Goal: Task Accomplishment & Management: Use online tool/utility

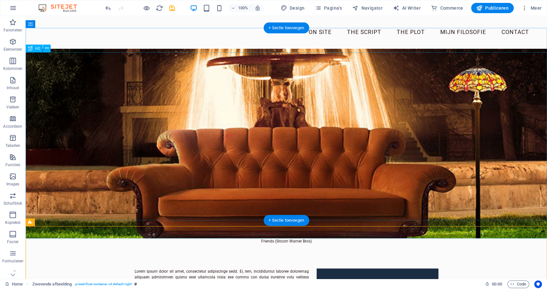
scroll to position [43, 0]
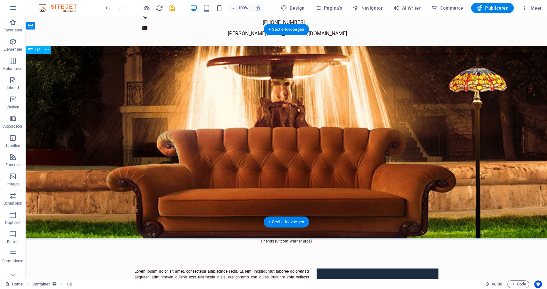
select select "px"
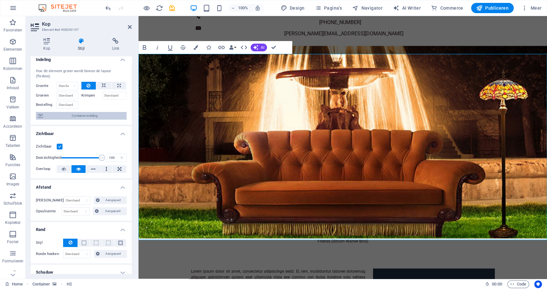
scroll to position [0, 0]
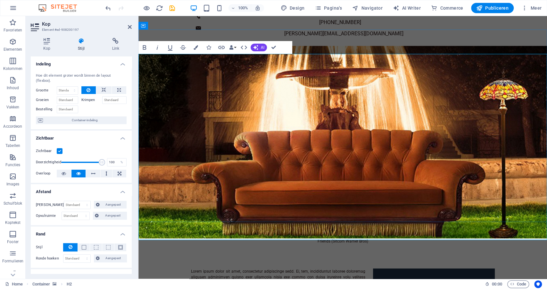
drag, startPoint x: 274, startPoint y: 48, endPoint x: 248, endPoint y: 32, distance: 30.1
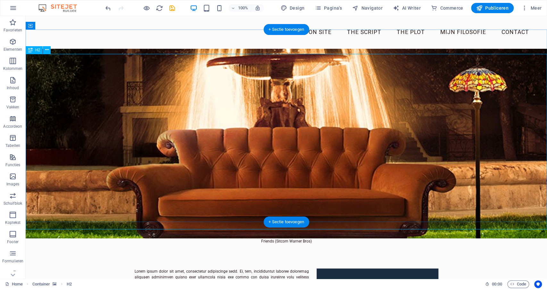
scroll to position [41, 0]
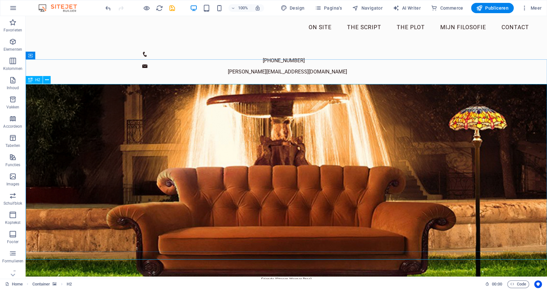
scroll to position [0, 0]
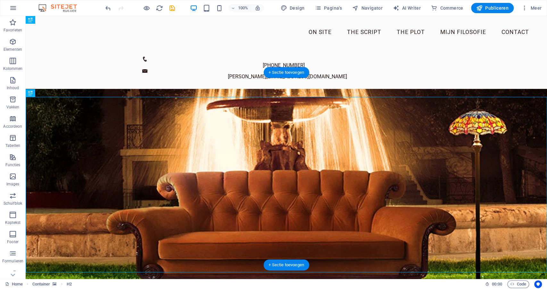
click at [35, 89] on figure at bounding box center [286, 185] width 521 height 192
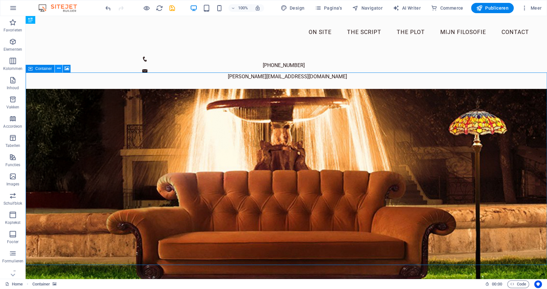
click at [57, 68] on icon at bounding box center [59, 68] width 4 height 7
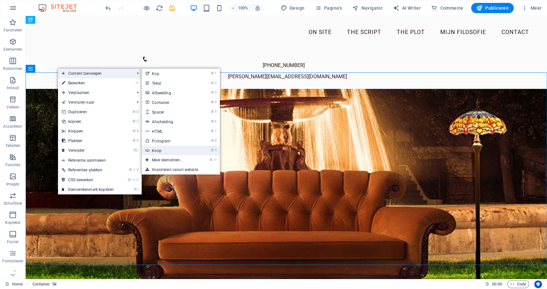
drag, startPoint x: 160, startPoint y: 152, endPoint x: 21, endPoint y: 136, distance: 139.4
click at [160, 152] on link "⌘ 9 Knop" at bounding box center [169, 150] width 54 height 10
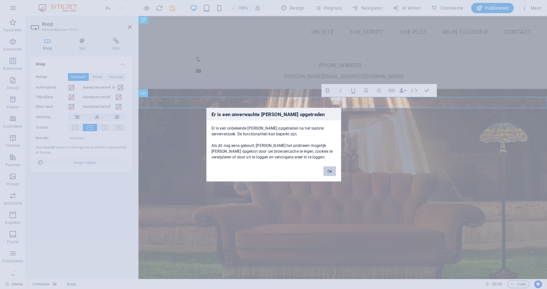
click at [332, 172] on button "Ok" at bounding box center [329, 171] width 12 height 10
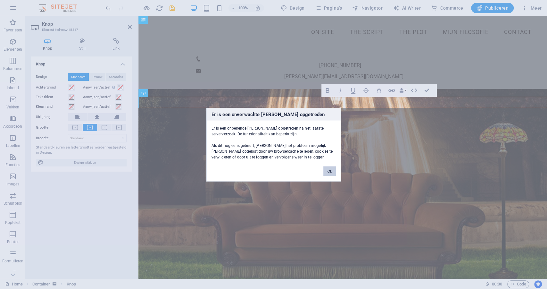
click at [331, 171] on button "Ok" at bounding box center [329, 171] width 12 height 10
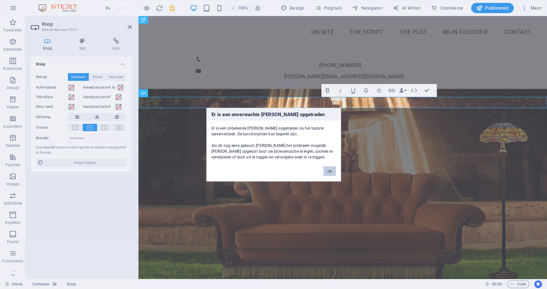
click at [331, 171] on button "Ok" at bounding box center [329, 171] width 12 height 10
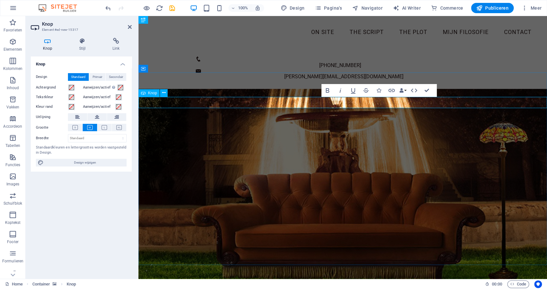
click at [362, 90] on icon "button" at bounding box center [363, 90] width 6 height 4
click at [361, 91] on icon "button" at bounding box center [363, 91] width 8 height 8
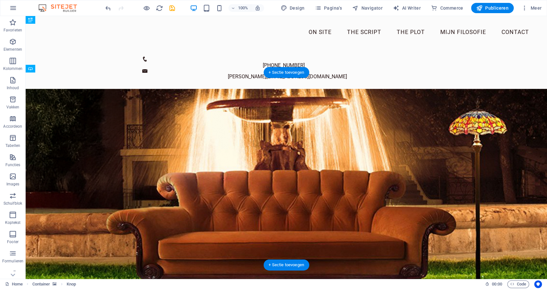
drag, startPoint x: 268, startPoint y: 103, endPoint x: 263, endPoint y: 211, distance: 108.4
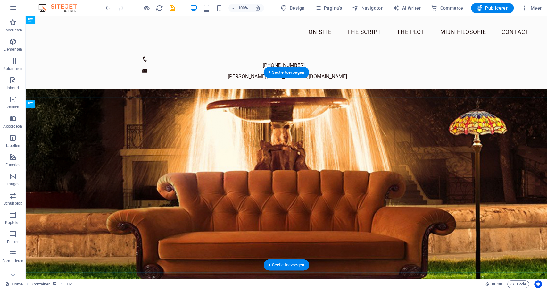
select select "px"
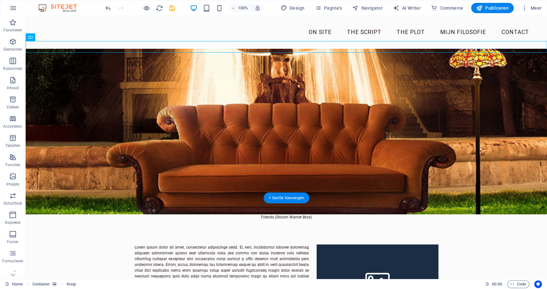
click at [208, 167] on figure at bounding box center [286, 118] width 521 height 192
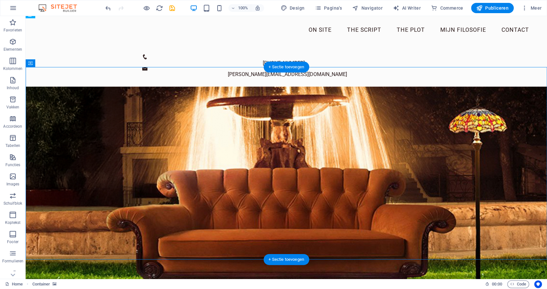
scroll to position [2, 0]
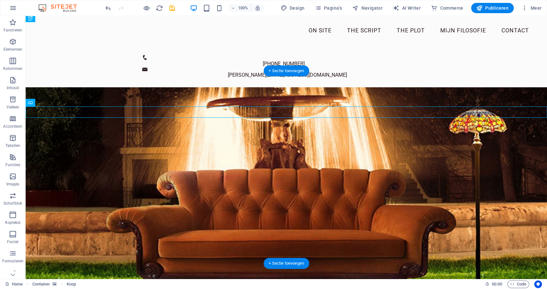
click at [281, 88] on figure at bounding box center [286, 183] width 521 height 192
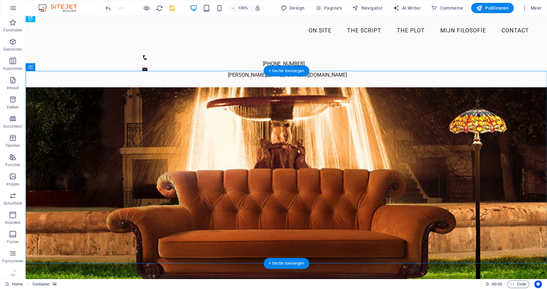
click at [281, 88] on figure at bounding box center [286, 183] width 521 height 192
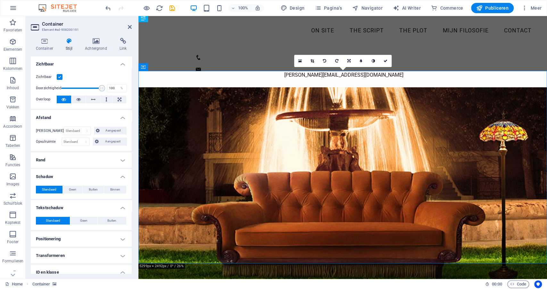
click at [326, 90] on figure at bounding box center [342, 183] width 409 height 192
click at [286, 90] on figure at bounding box center [342, 183] width 409 height 192
click at [288, 87] on figure at bounding box center [342, 183] width 409 height 192
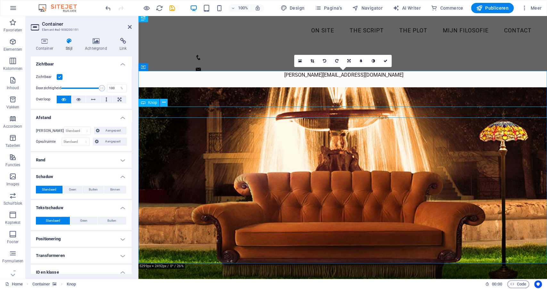
click at [166, 104] on button at bounding box center [164, 103] width 8 height 8
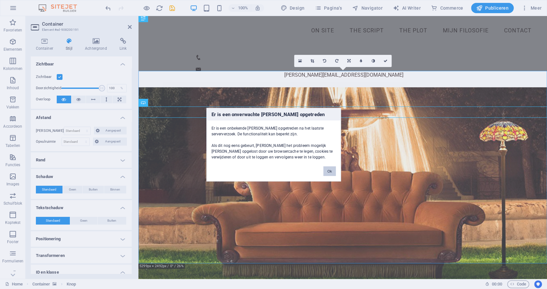
click at [332, 170] on button "Ok" at bounding box center [329, 171] width 12 height 10
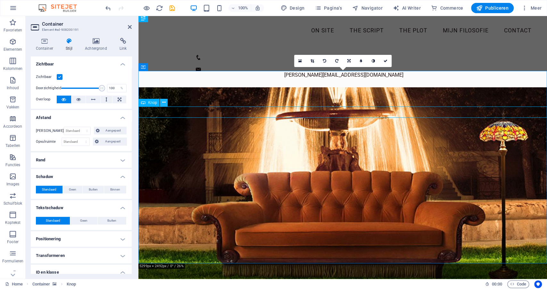
click at [166, 103] on button at bounding box center [164, 103] width 8 height 8
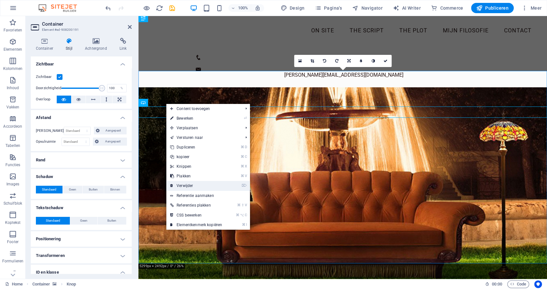
click at [182, 185] on link "⌦ Verwijder" at bounding box center [196, 186] width 60 height 10
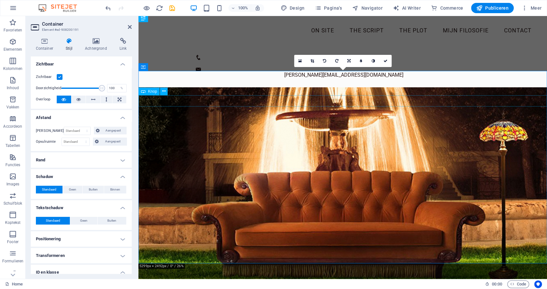
drag, startPoint x: 386, startPoint y: 61, endPoint x: 355, endPoint y: 47, distance: 34.0
click at [386, 61] on icon at bounding box center [385, 61] width 4 height 4
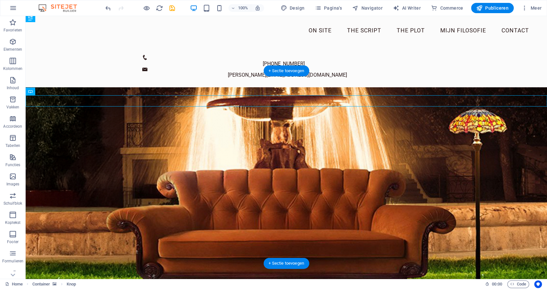
click at [94, 87] on figure at bounding box center [286, 183] width 521 height 192
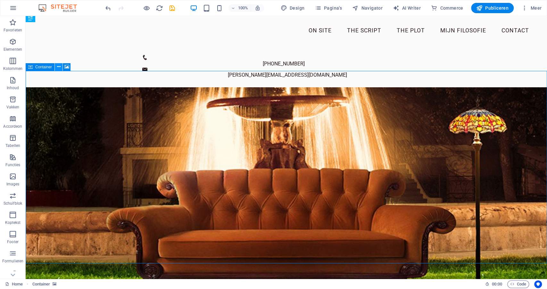
click at [58, 68] on icon at bounding box center [59, 66] width 4 height 7
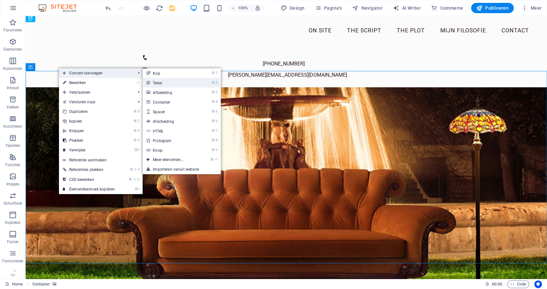
click at [167, 82] on link "⌘ 2 Tekst" at bounding box center [170, 83] width 54 height 10
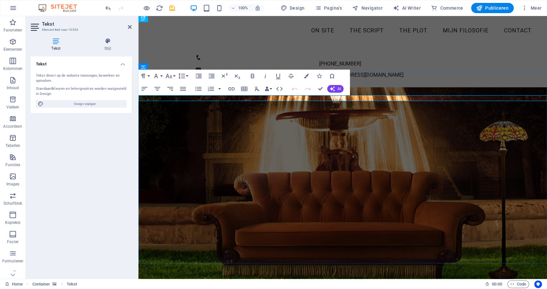
click at [83, 103] on span "Design wijzigen" at bounding box center [85, 104] width 79 height 8
select select "px"
select select "400"
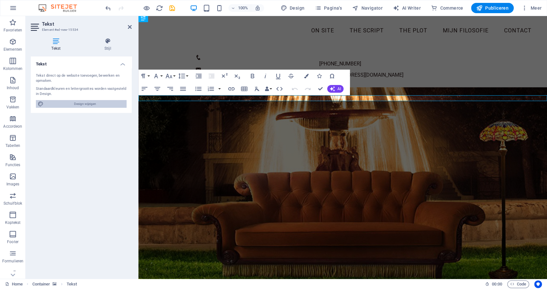
select select "px"
select select "600"
select select "px"
select select "rem"
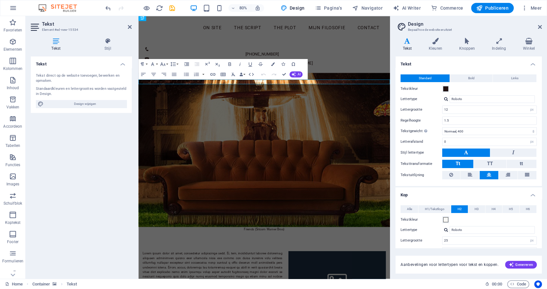
click at [459, 207] on span "H2" at bounding box center [460, 209] width 4 height 8
click at [244, 124] on figure at bounding box center [295, 183] width 314 height 192
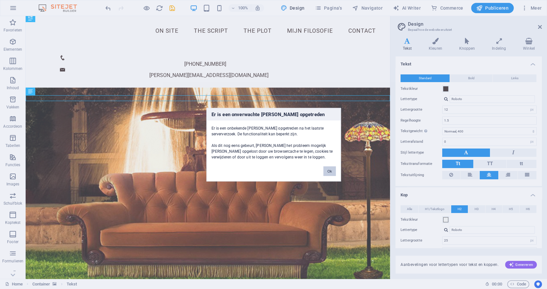
click at [332, 170] on button "Ok" at bounding box center [329, 171] width 12 height 10
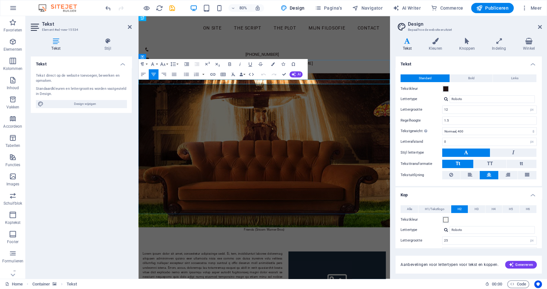
drag, startPoint x: 187, startPoint y: 96, endPoint x: 142, endPoint y: 97, distance: 44.9
click at [86, 140] on div "Tekst Tekst direct op de website toevoegen, bewerken en opmaken. Standaardkleur…" at bounding box center [81, 164] width 101 height 217
click at [340, 57] on div "[PHONE_NUMBER] [PERSON_NAME][EMAIL_ADDRESS][DOMAIN_NAME]" at bounding box center [295, 67] width 314 height 40
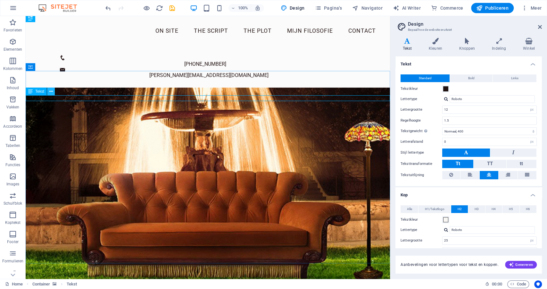
click at [52, 92] on icon at bounding box center [51, 91] width 4 height 7
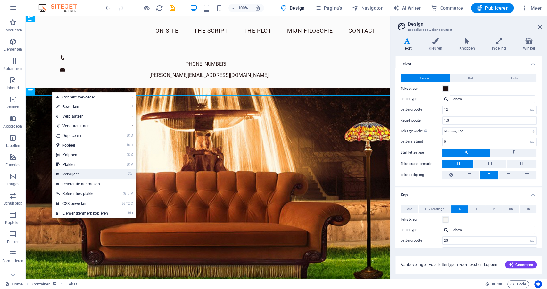
click at [76, 174] on link "⌦ Verwijder" at bounding box center [82, 174] width 60 height 10
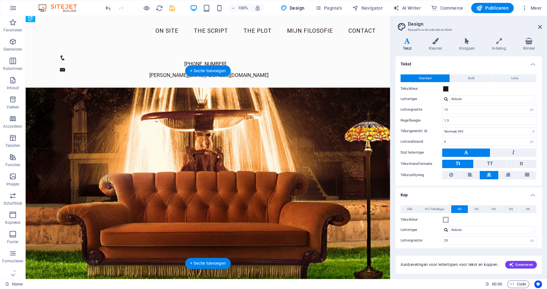
click at [173, 92] on figure at bounding box center [208, 183] width 364 height 192
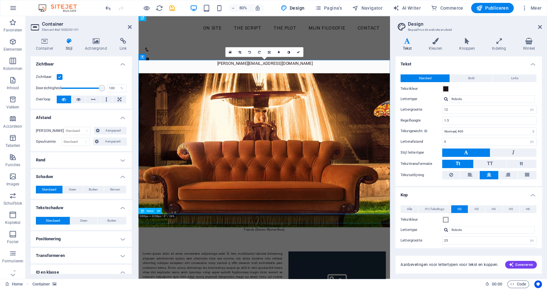
click at [265, 280] on div "Friends (Sitcom Warner Bros)" at bounding box center [295, 283] width 314 height 6
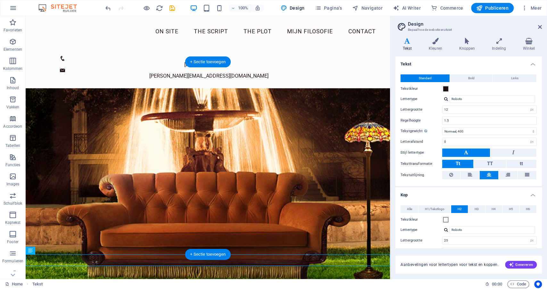
scroll to position [0, 0]
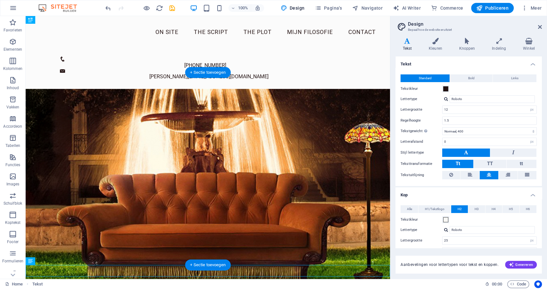
click at [198, 93] on figure at bounding box center [208, 185] width 364 height 192
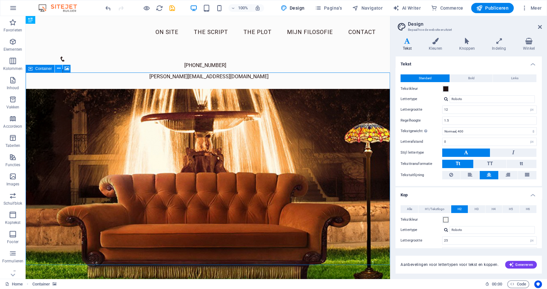
click at [60, 68] on button at bounding box center [59, 69] width 8 height 8
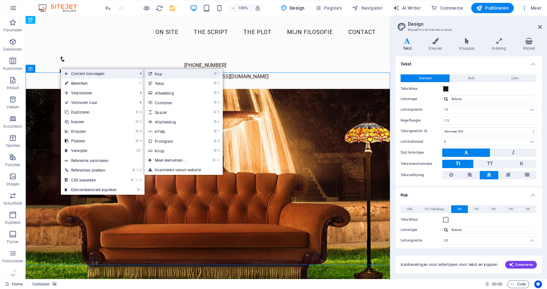
click at [181, 75] on link "⌘ 1 Kop" at bounding box center [172, 74] width 54 height 10
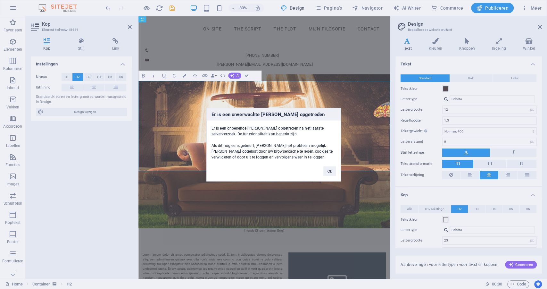
click button "Ok" at bounding box center [329, 171] width 12 height 10
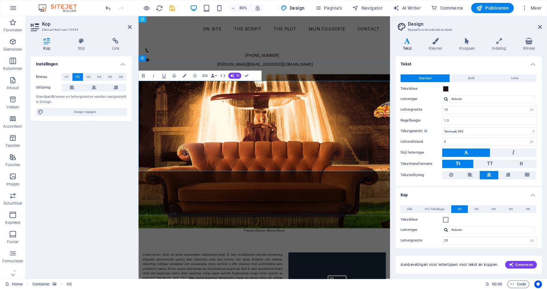
drag, startPoint x: 302, startPoint y: 100, endPoint x: 312, endPoint y: 105, distance: 11.3
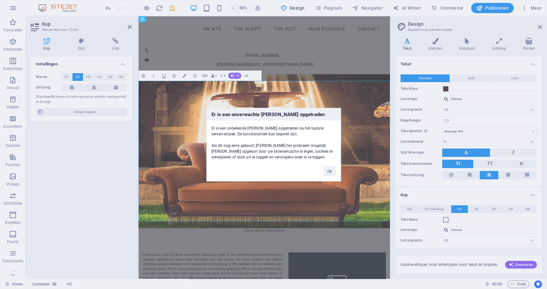
click at [237, 199] on div "Er is een onverwachte [PERSON_NAME] opgetreden Er is een onbekende [PERSON_NAME…" at bounding box center [273, 144] width 547 height 289
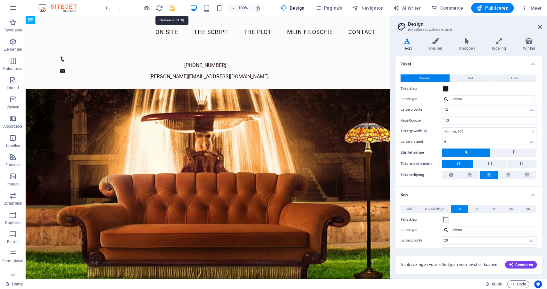
click at [172, 6] on icon "save" at bounding box center [172, 7] width 7 height 7
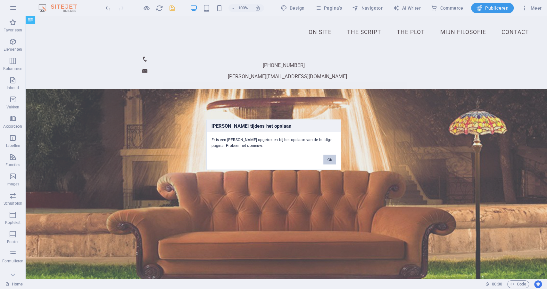
drag, startPoint x: 335, startPoint y: 160, endPoint x: 308, endPoint y: 144, distance: 30.8
click at [335, 160] on button "Ok" at bounding box center [329, 159] width 12 height 10
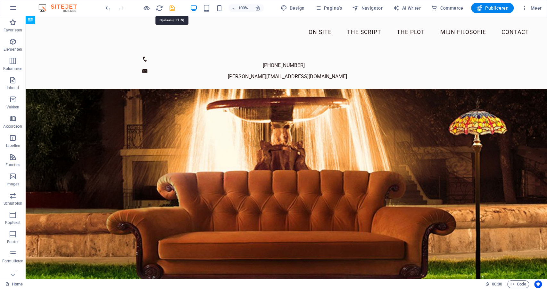
click at [170, 8] on icon "save" at bounding box center [172, 7] width 7 height 7
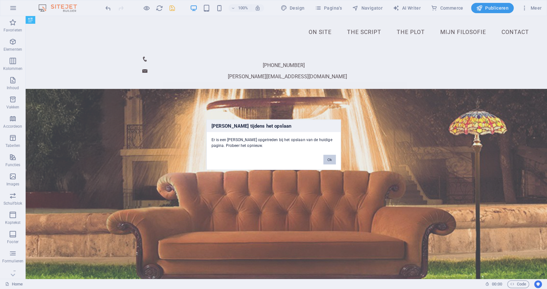
click at [328, 163] on button "Ok" at bounding box center [329, 159] width 12 height 10
